Goal: Task Accomplishment & Management: Manage account settings

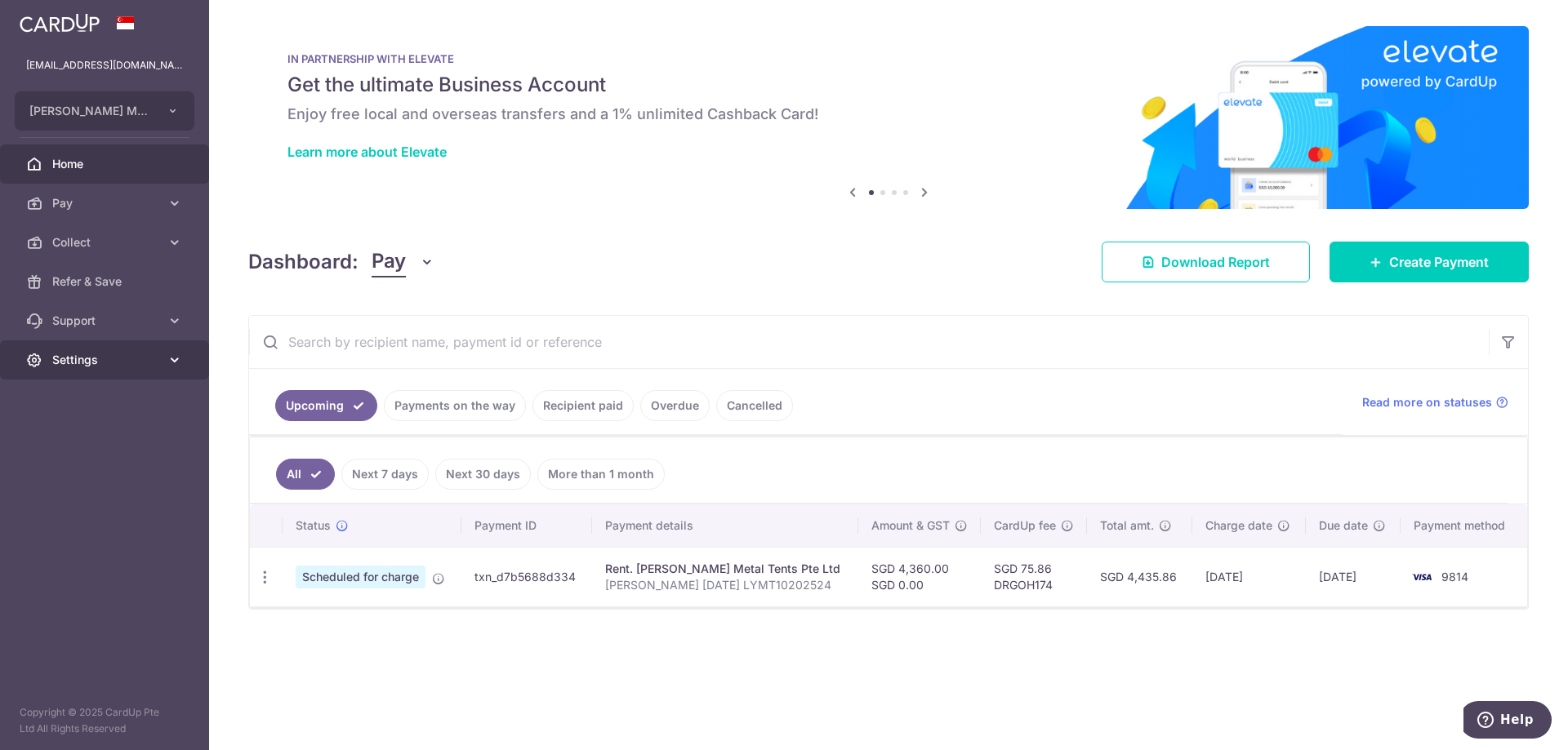
drag, startPoint x: 82, startPoint y: 366, endPoint x: 101, endPoint y: 373, distance: 20.2
click at [87, 371] on link "Settings" at bounding box center [104, 360] width 209 height 39
click at [82, 432] on span "Logout" at bounding box center [106, 439] width 108 height 17
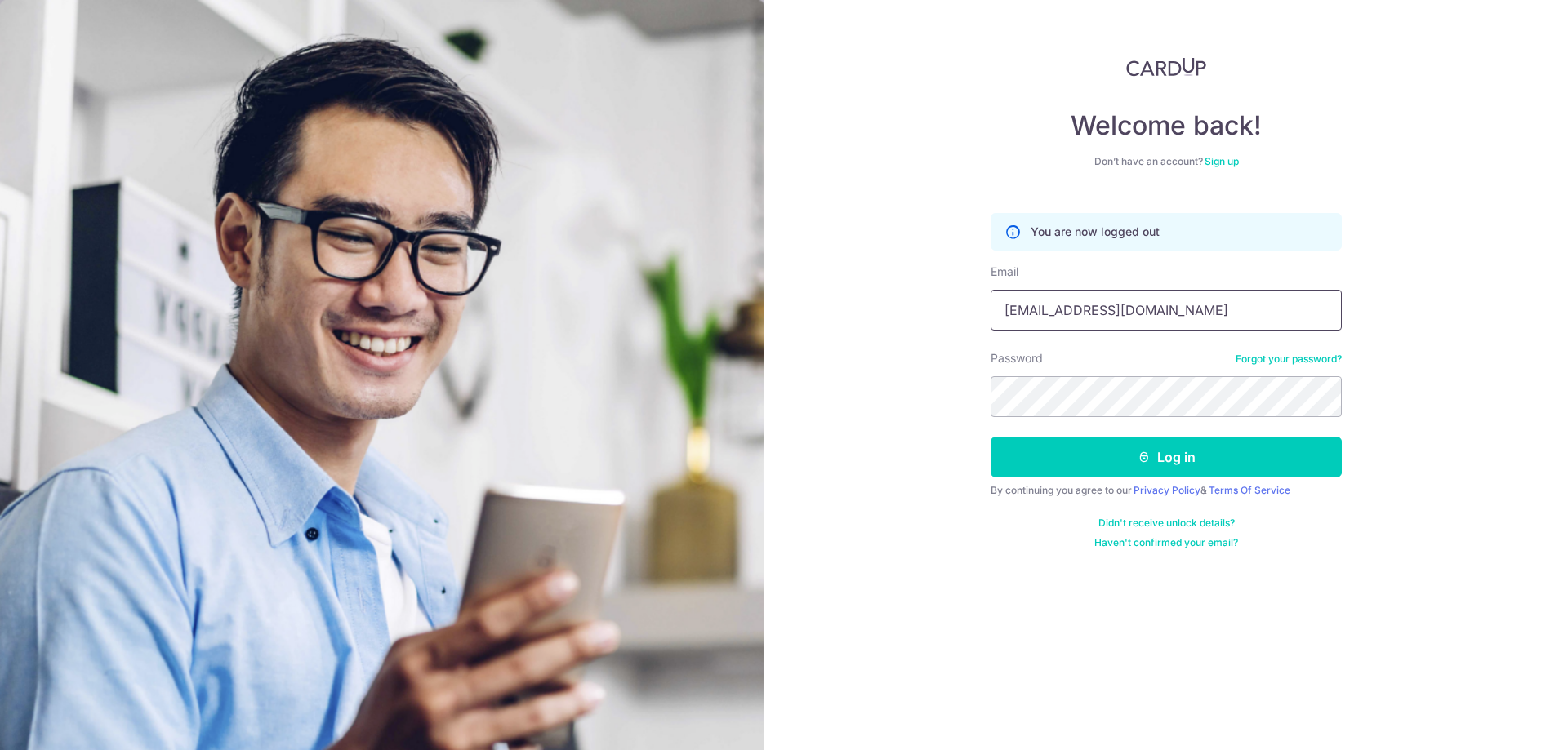
click at [1022, 319] on input "[EMAIL_ADDRESS][DOMAIN_NAME]" at bounding box center [1166, 310] width 351 height 41
type input "[EMAIL_ADDRESS][DOMAIN_NAME]"
click at [1135, 446] on button "Log in" at bounding box center [1166, 457] width 351 height 41
